Goal: Task Accomplishment & Management: Manage account settings

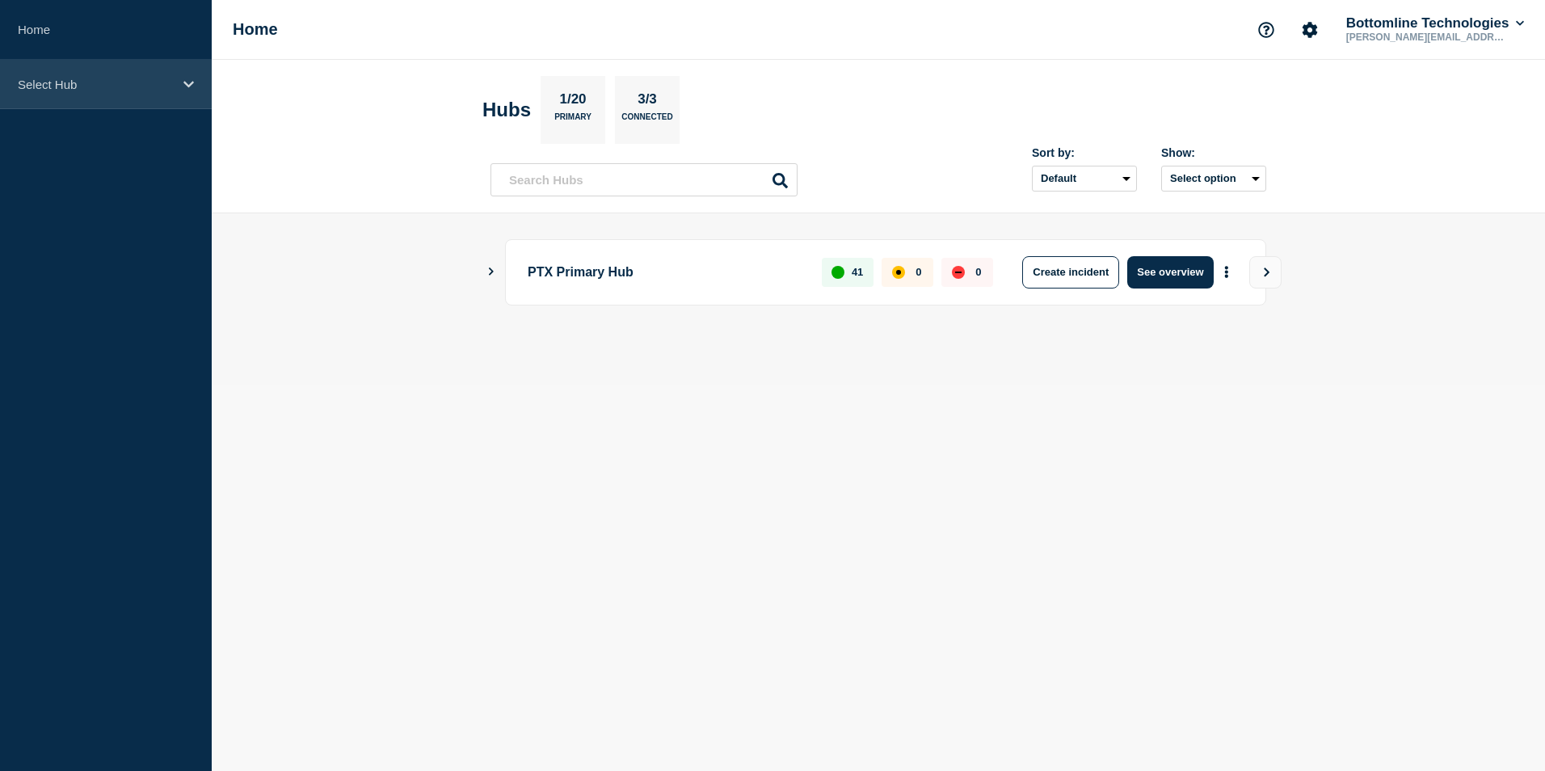
click at [178, 90] on div "Select Hub" at bounding box center [106, 84] width 212 height 49
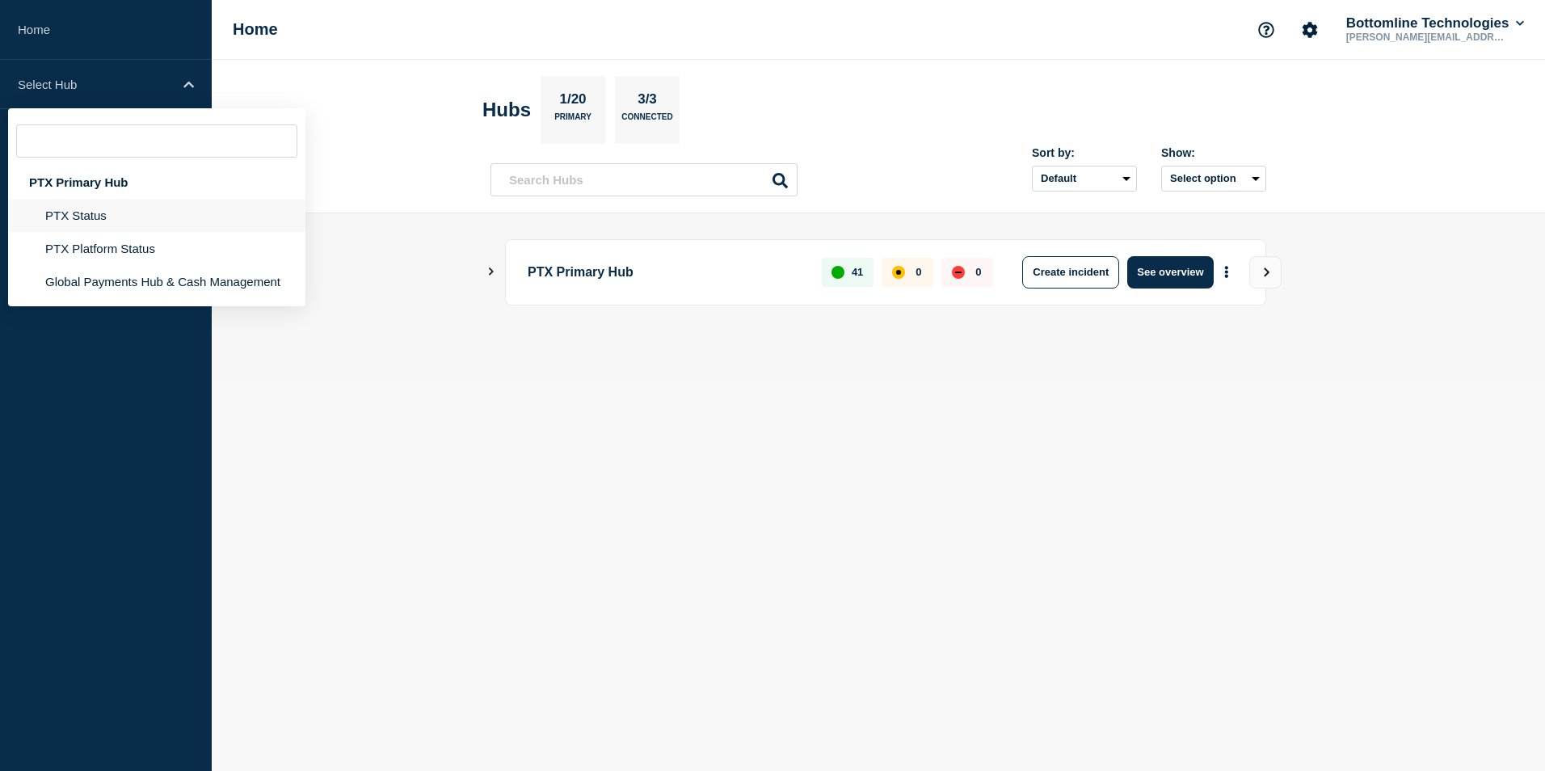
click at [153, 232] on li "PTX Status" at bounding box center [156, 248] width 297 height 33
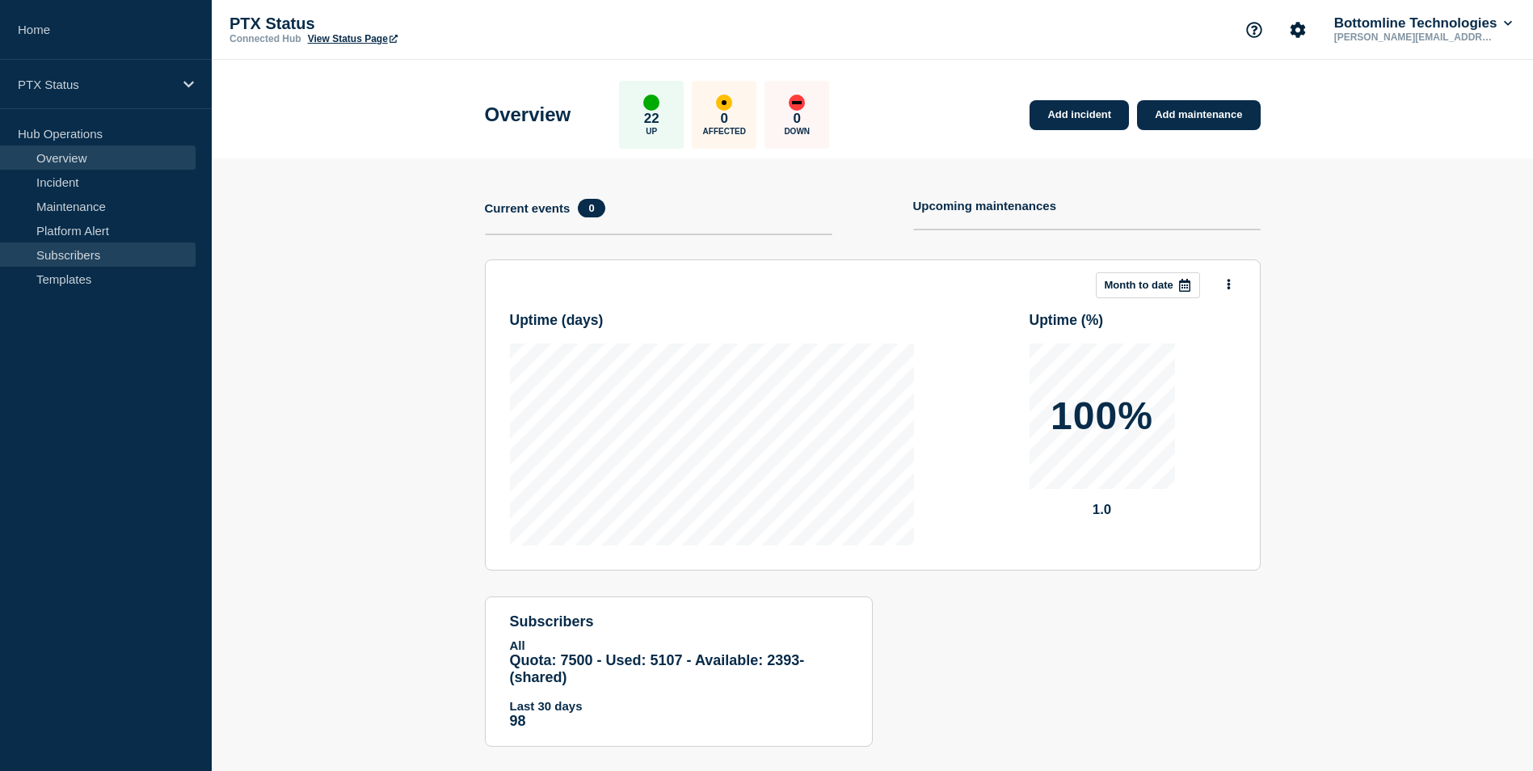
click at [124, 256] on link "Subscribers" at bounding box center [98, 254] width 196 height 24
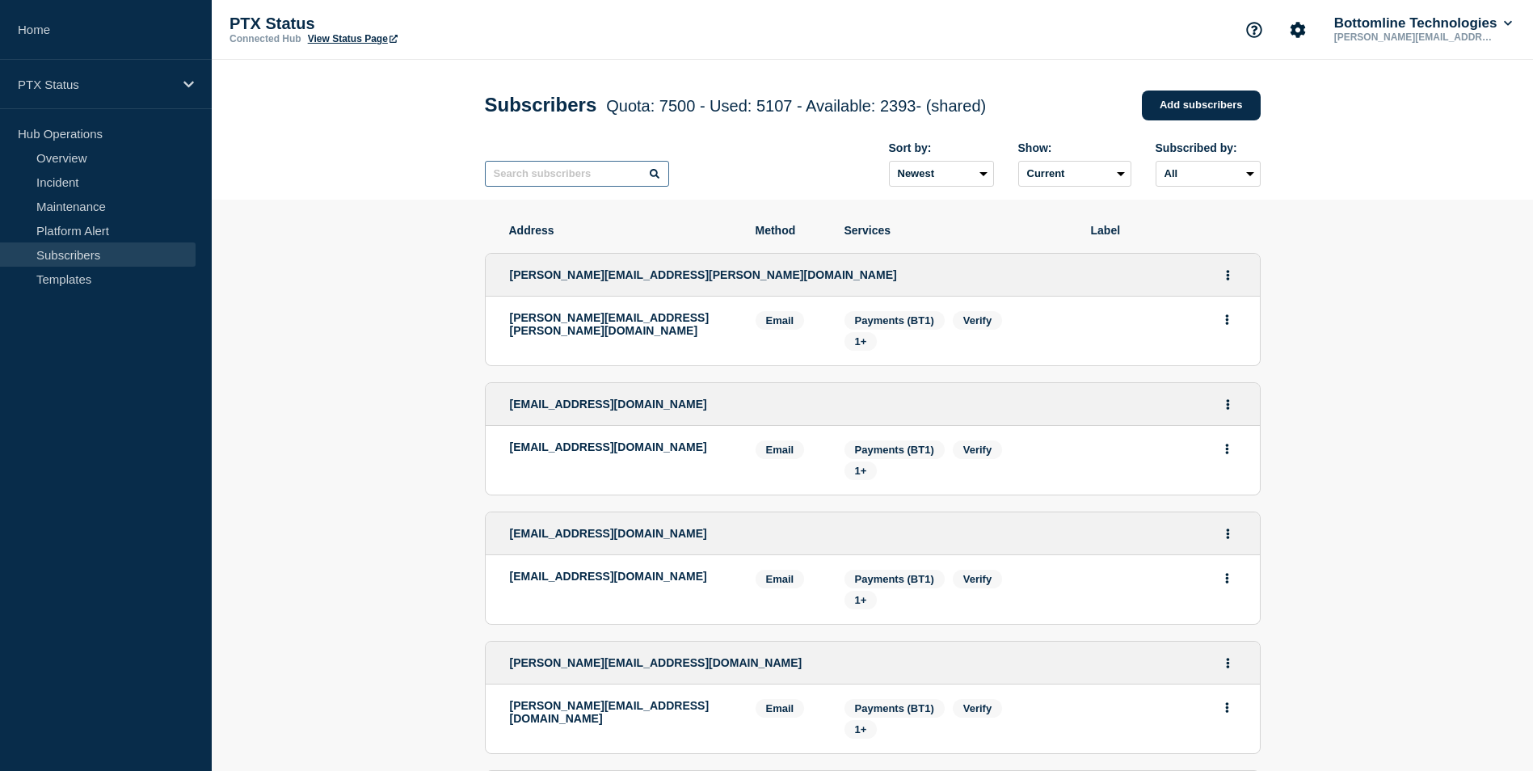
click at [559, 182] on input "text" at bounding box center [577, 174] width 184 height 26
paste input "[PERSON_NAME][EMAIL_ADDRESS][PERSON_NAME][DOMAIN_NAME]"
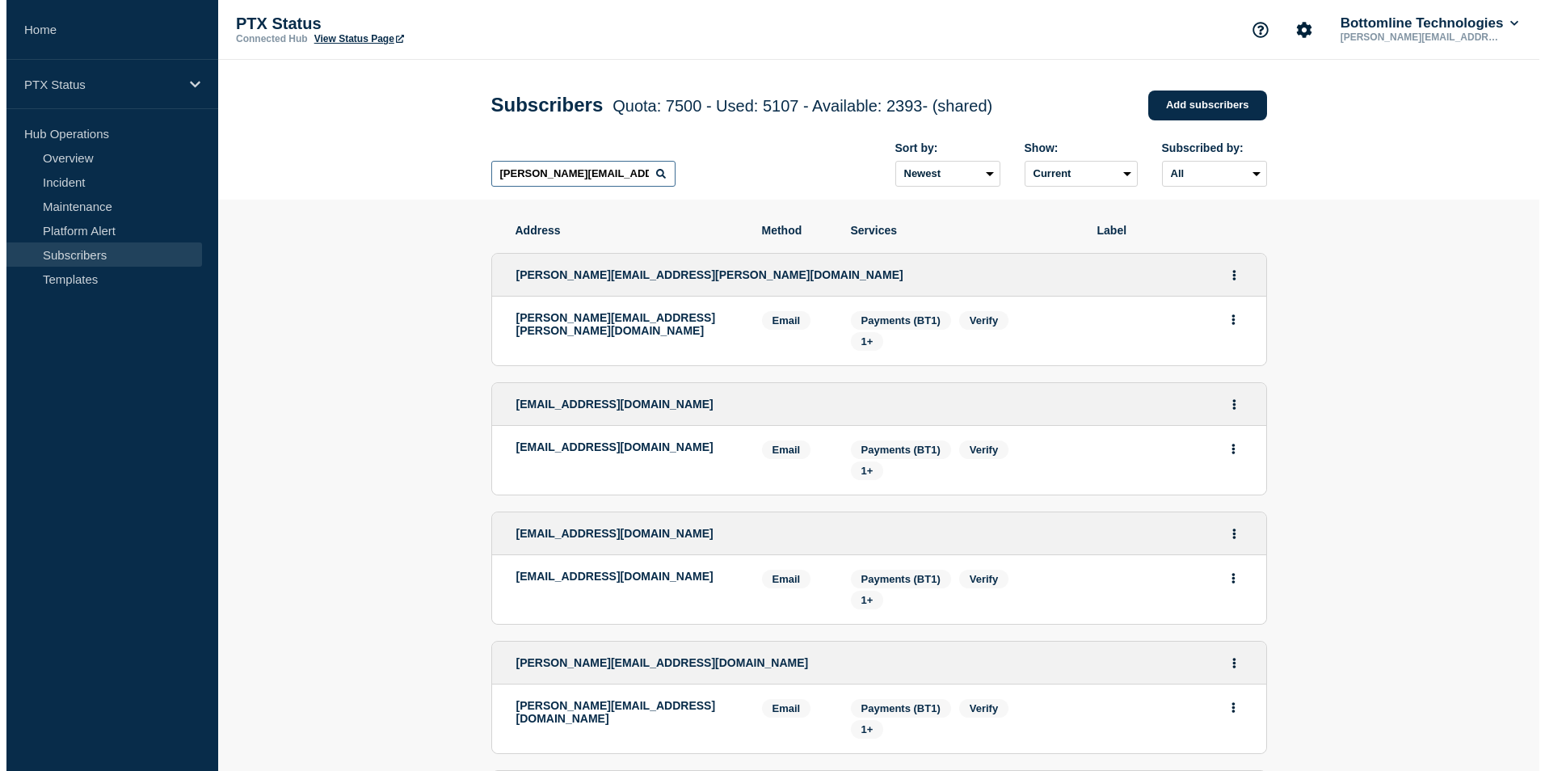
scroll to position [0, 1]
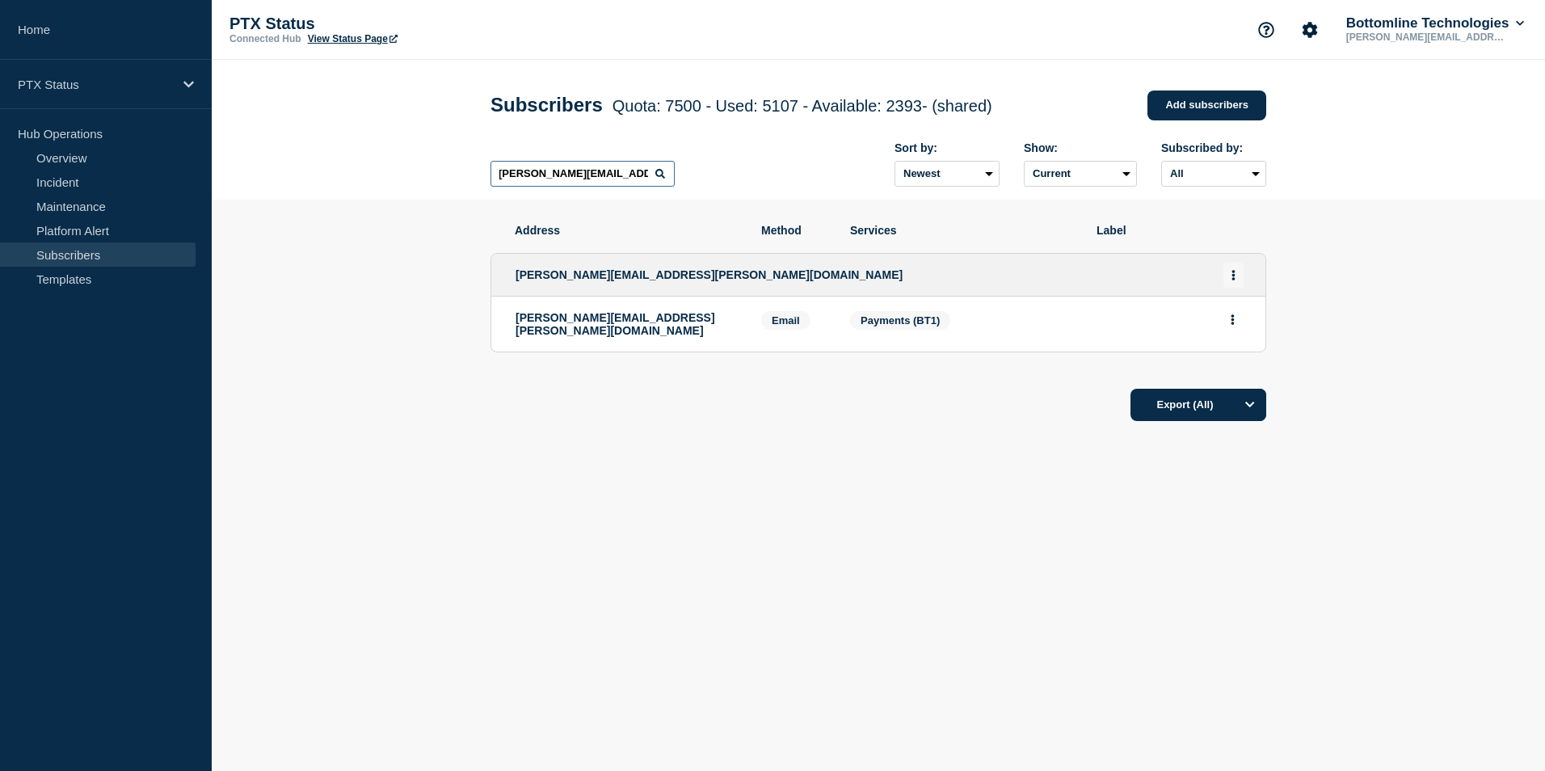
type input "christopher.j.howell@plus.net"
click at [1240, 282] on button "Actions" at bounding box center [1233, 275] width 20 height 25
click at [1229, 344] on button "Delete" at bounding box center [1233, 342] width 31 height 12
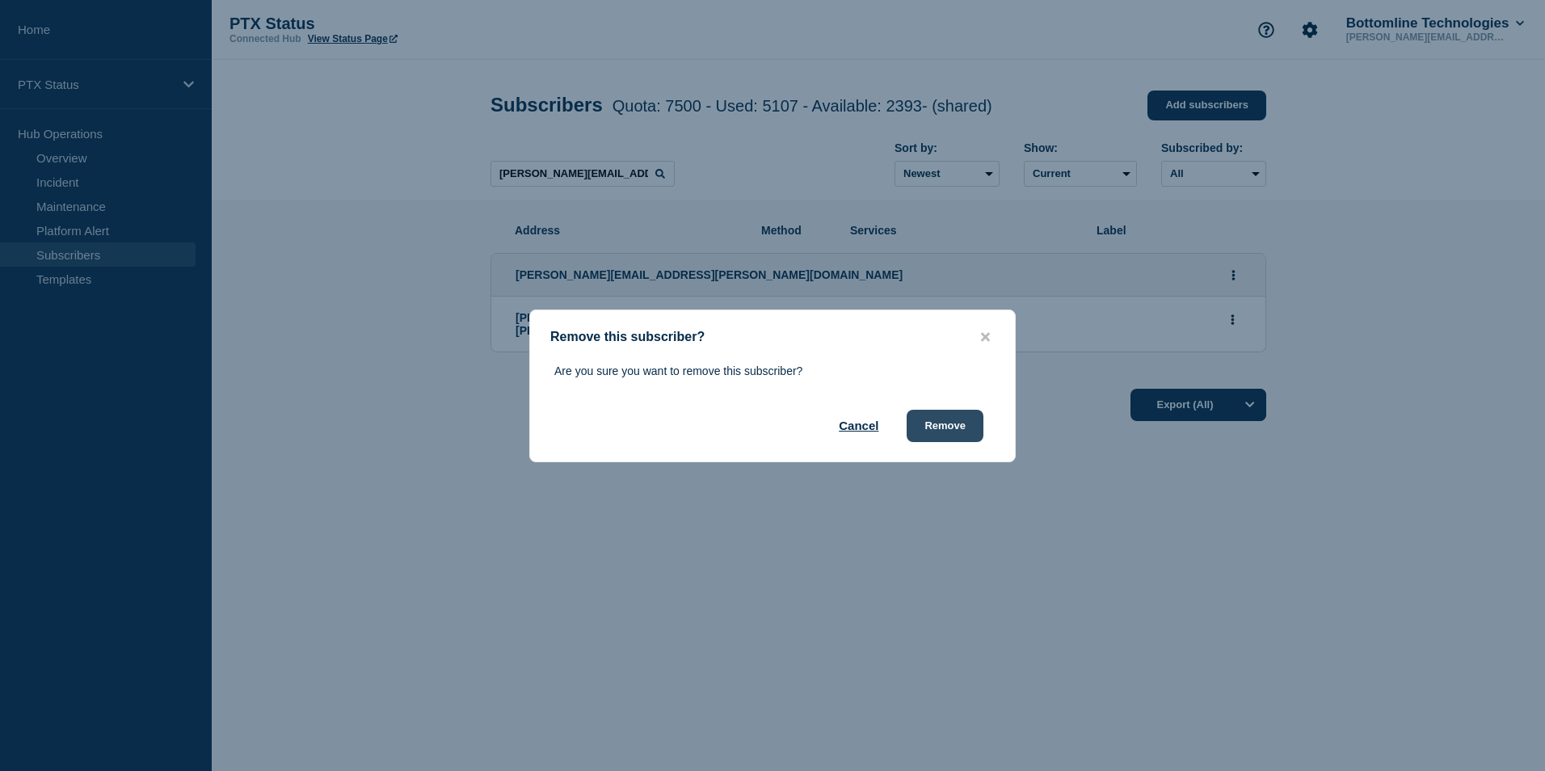
click at [951, 438] on button "Remove" at bounding box center [944, 426] width 77 height 32
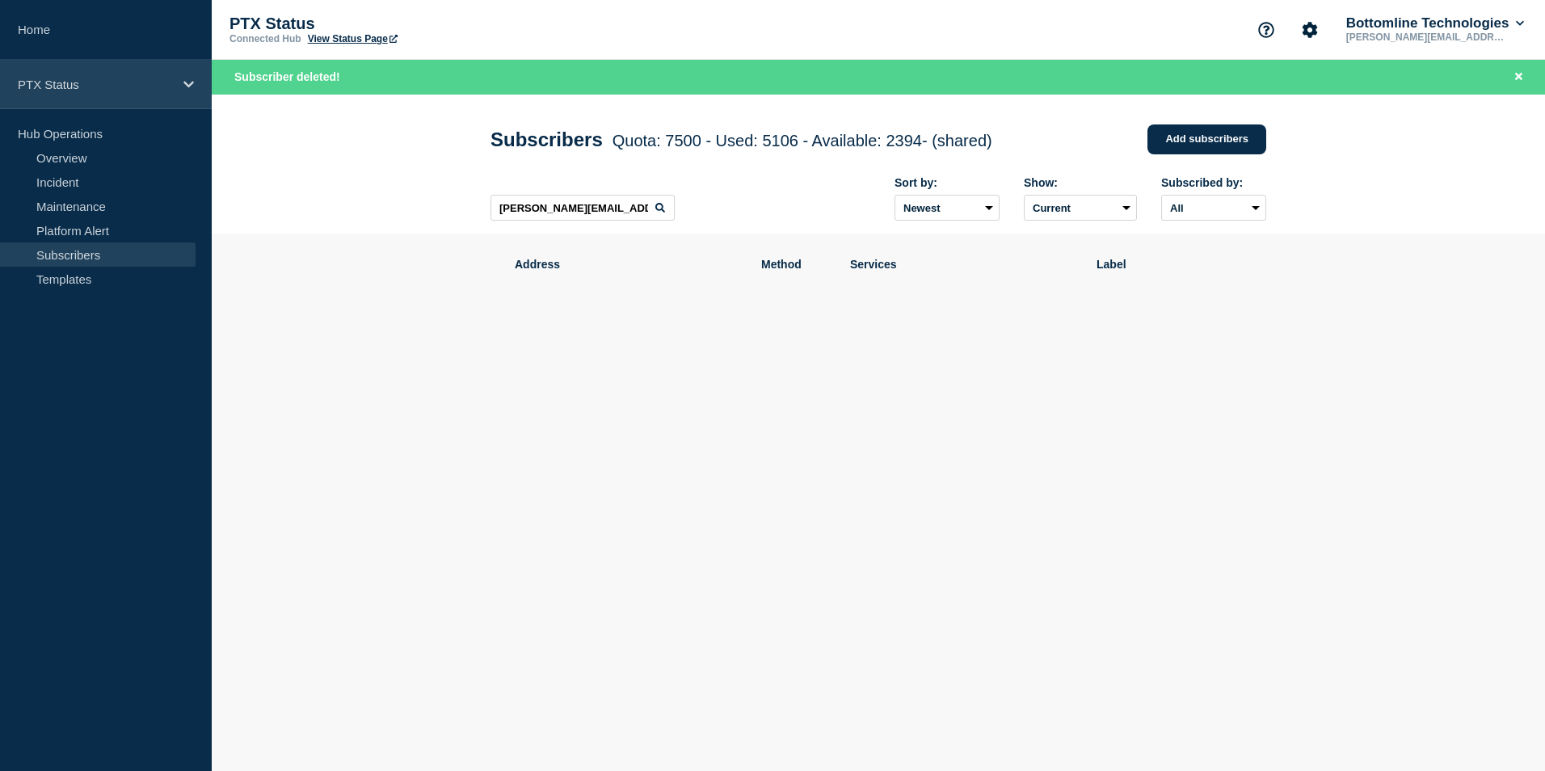
click at [153, 79] on p "PTX Status" at bounding box center [95, 85] width 155 height 14
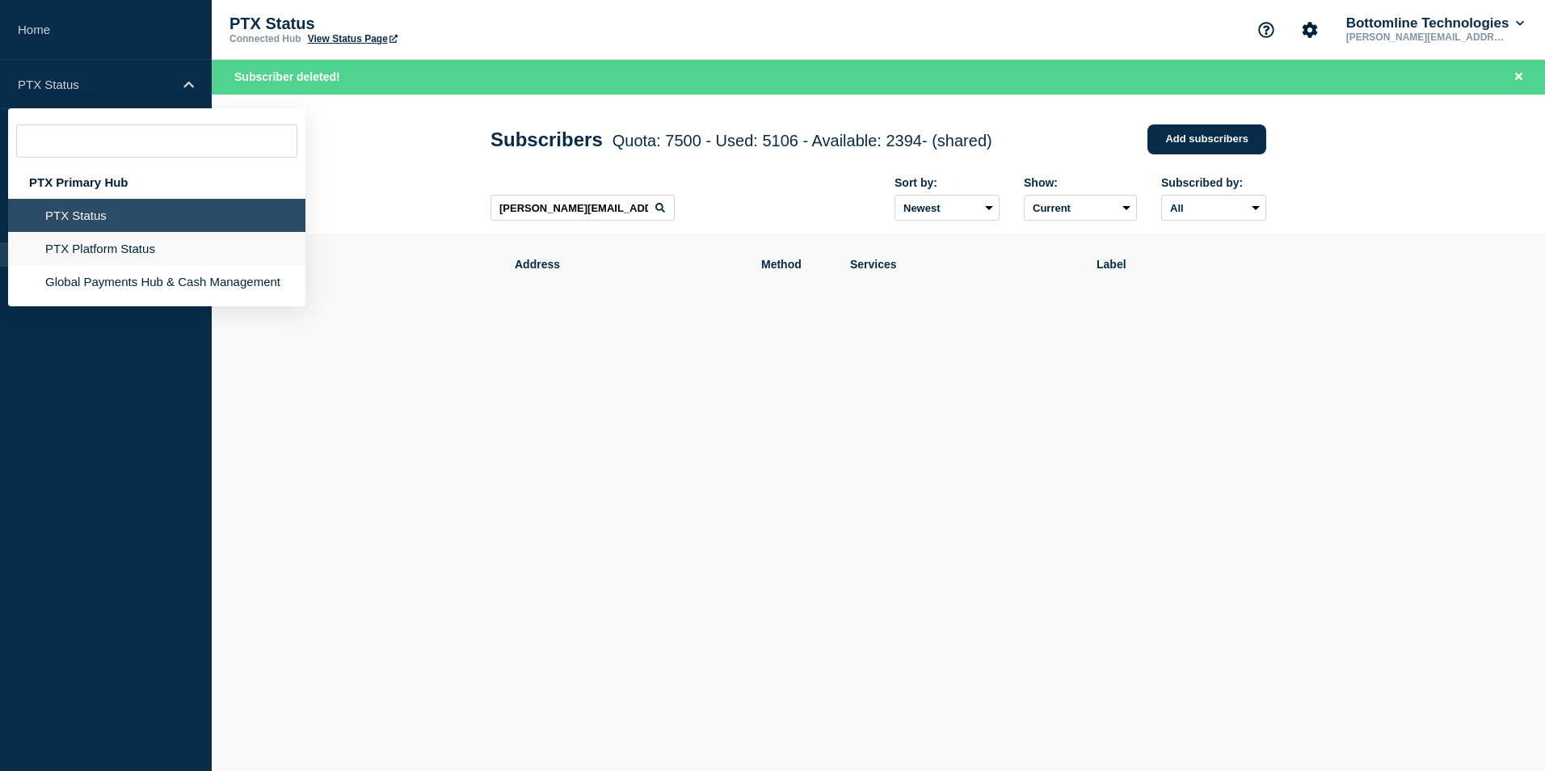
click at [136, 265] on li "PTX Platform Status" at bounding box center [156, 281] width 297 height 33
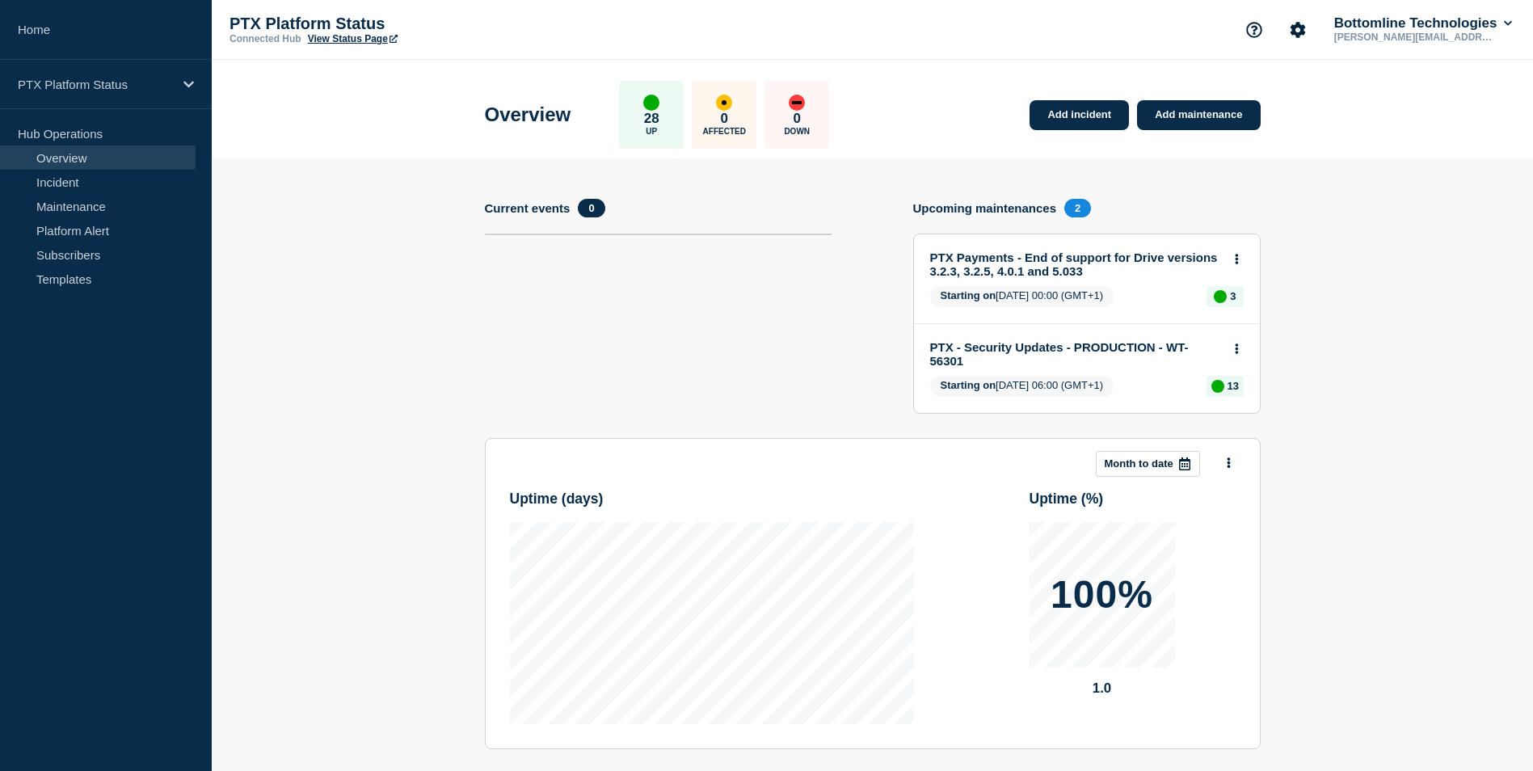
click at [136, 249] on link "Subscribers" at bounding box center [98, 254] width 196 height 24
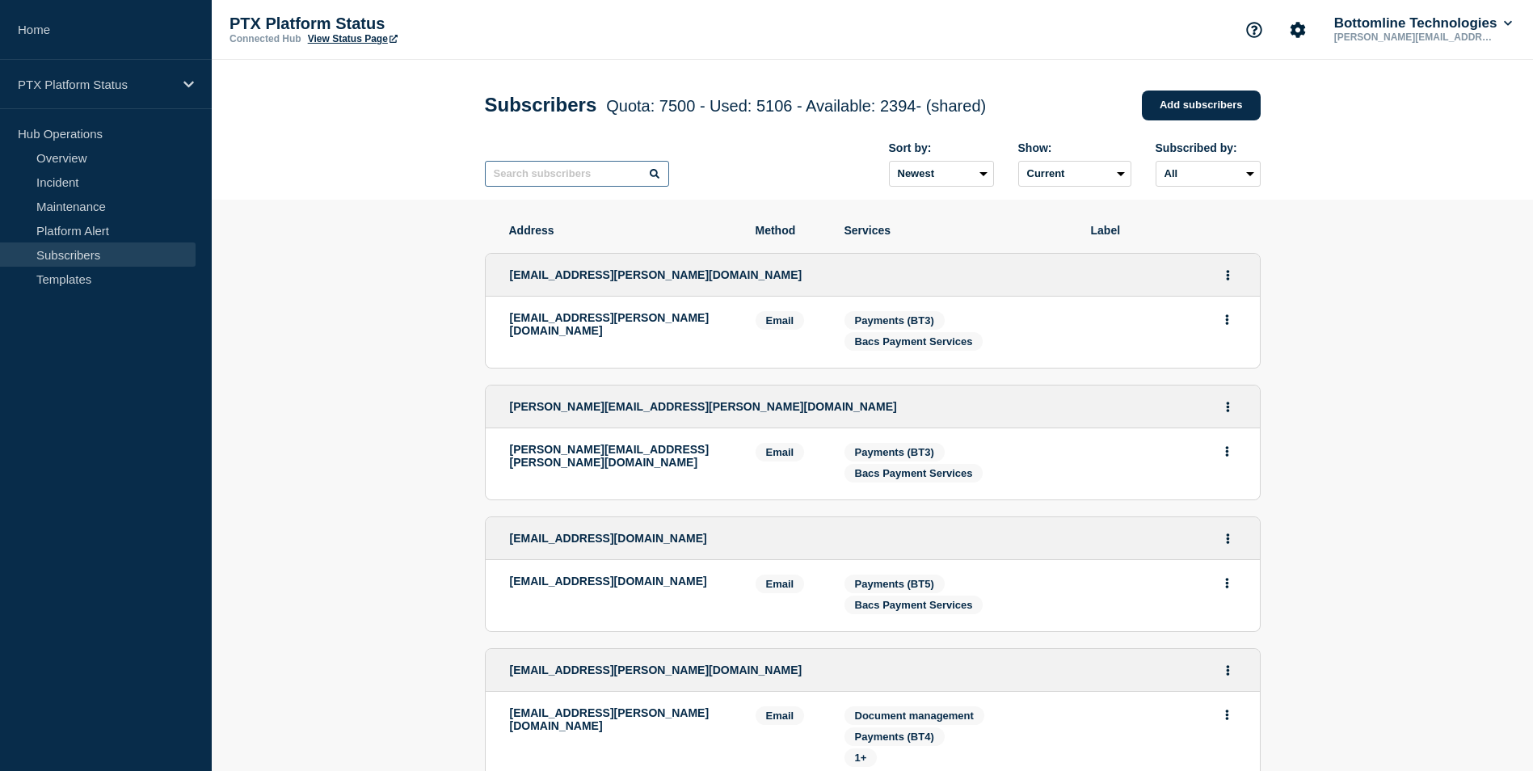
click at [567, 176] on input "text" at bounding box center [577, 174] width 184 height 26
paste input "christopher.j.howell@plus.net"
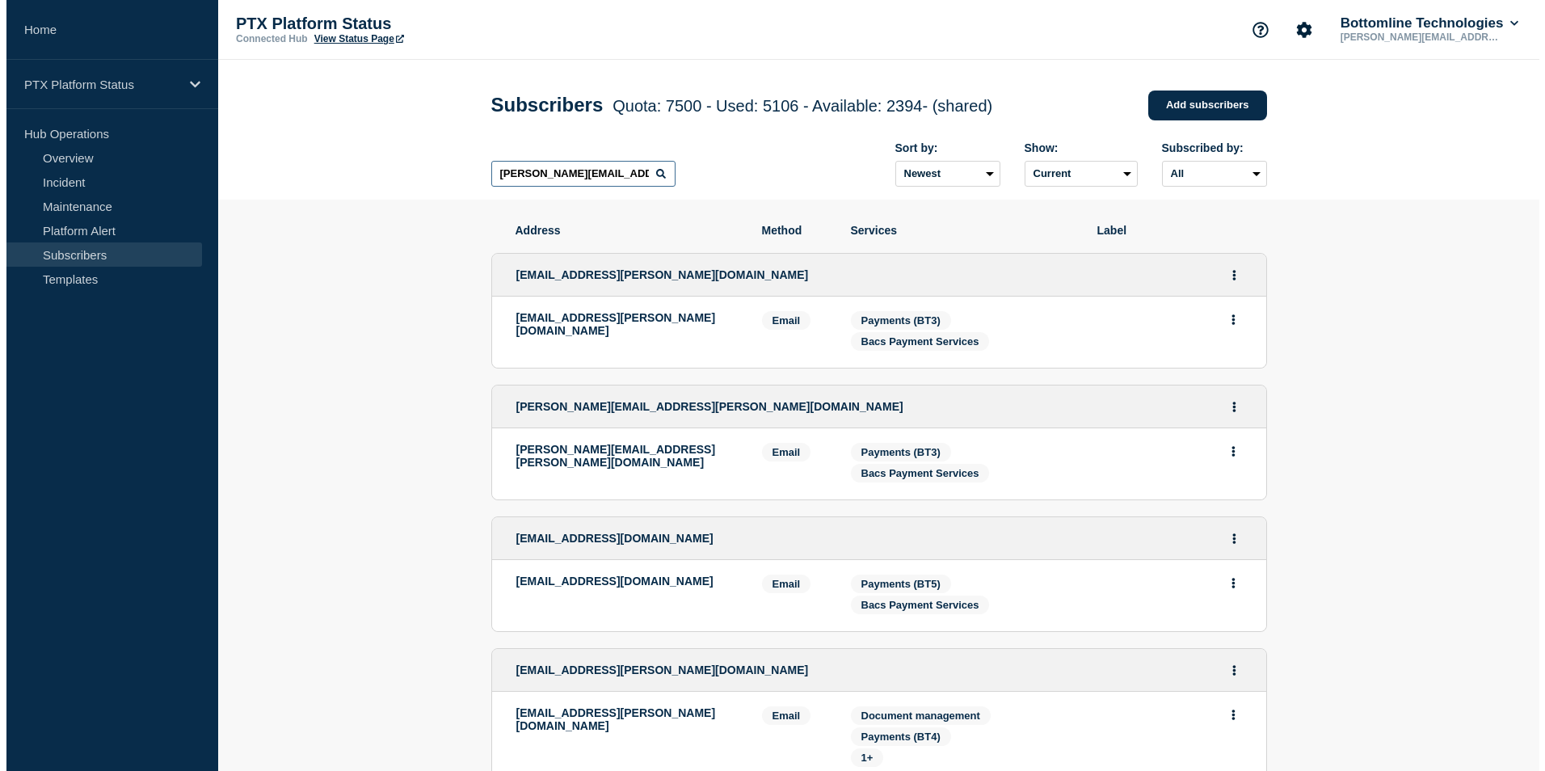
scroll to position [0, 1]
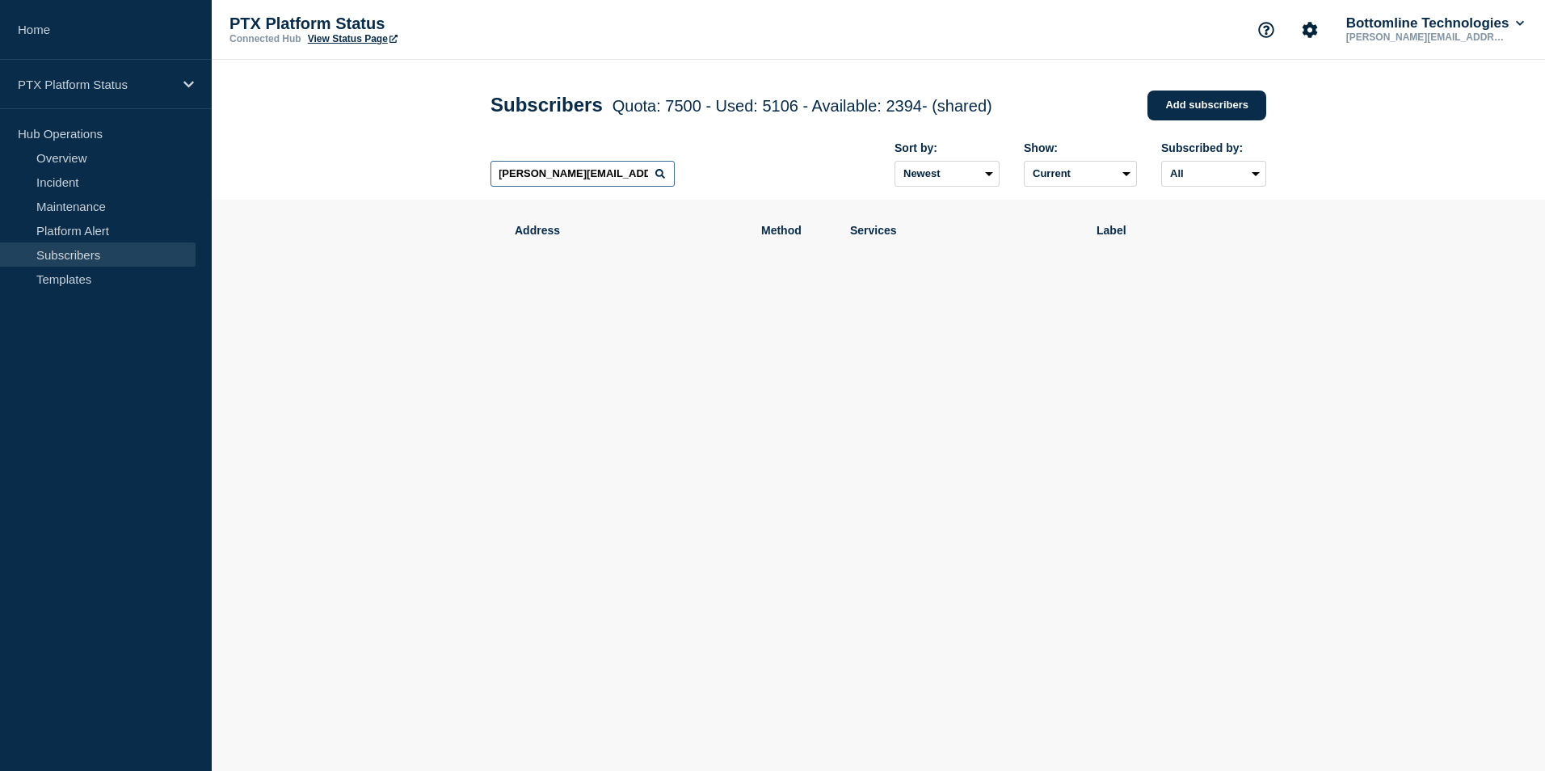
type input "christopher.j.howell@plus.net"
click at [657, 175] on icon at bounding box center [660, 174] width 10 height 10
